Goal: Task Accomplishment & Management: Use online tool/utility

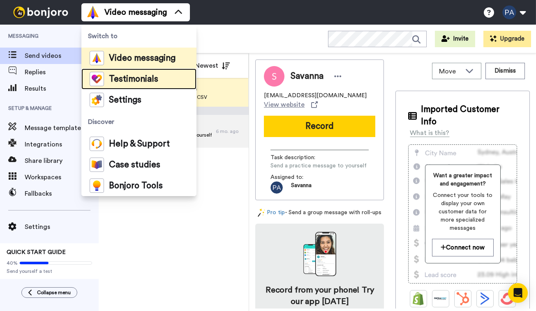
click at [129, 83] on span "Testimonials" at bounding box center [133, 79] width 49 height 8
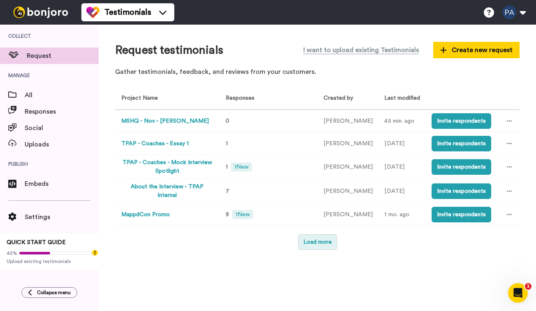
click at [325, 237] on button "Load more" at bounding box center [317, 243] width 39 height 16
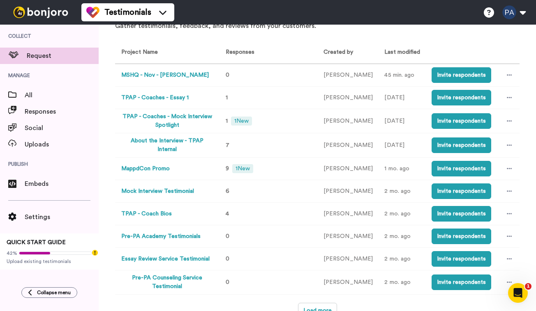
scroll to position [52, 0]
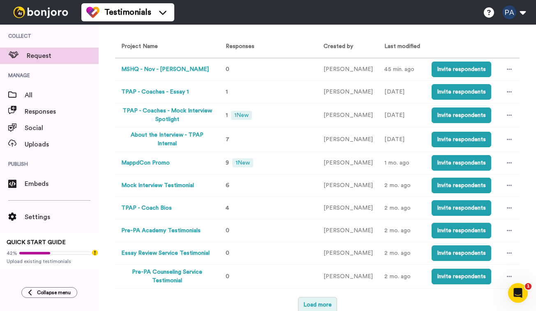
click at [315, 297] on button "Load more" at bounding box center [317, 305] width 39 height 16
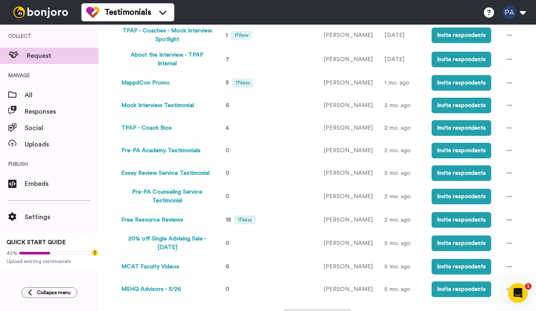
scroll to position [144, 0]
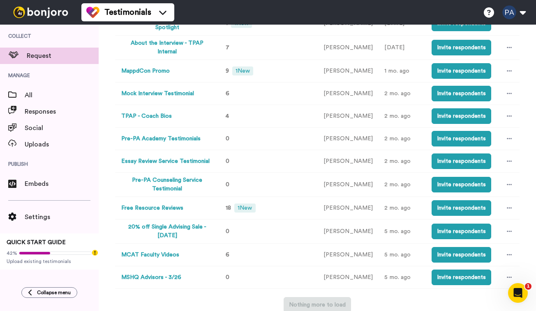
click at [170, 208] on button "Free Resource Reviews" at bounding box center [152, 208] width 62 height 9
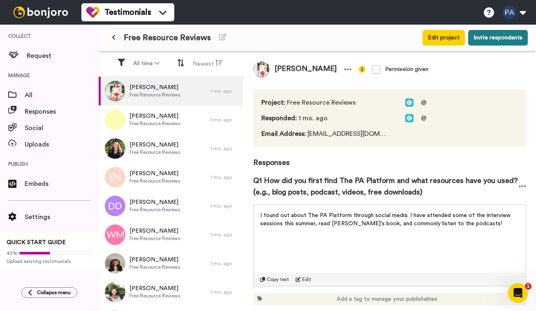
click at [500, 41] on button "Invite respondents" at bounding box center [498, 38] width 60 height 16
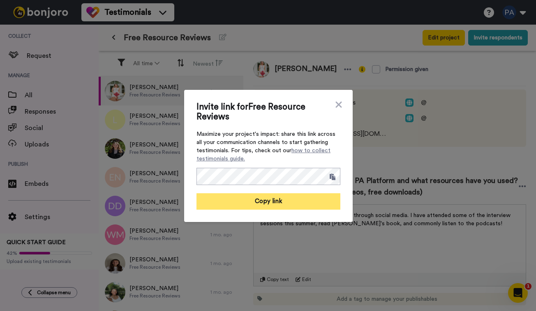
click at [276, 204] on button "Copy link" at bounding box center [268, 201] width 144 height 16
